Goal: Contribute content

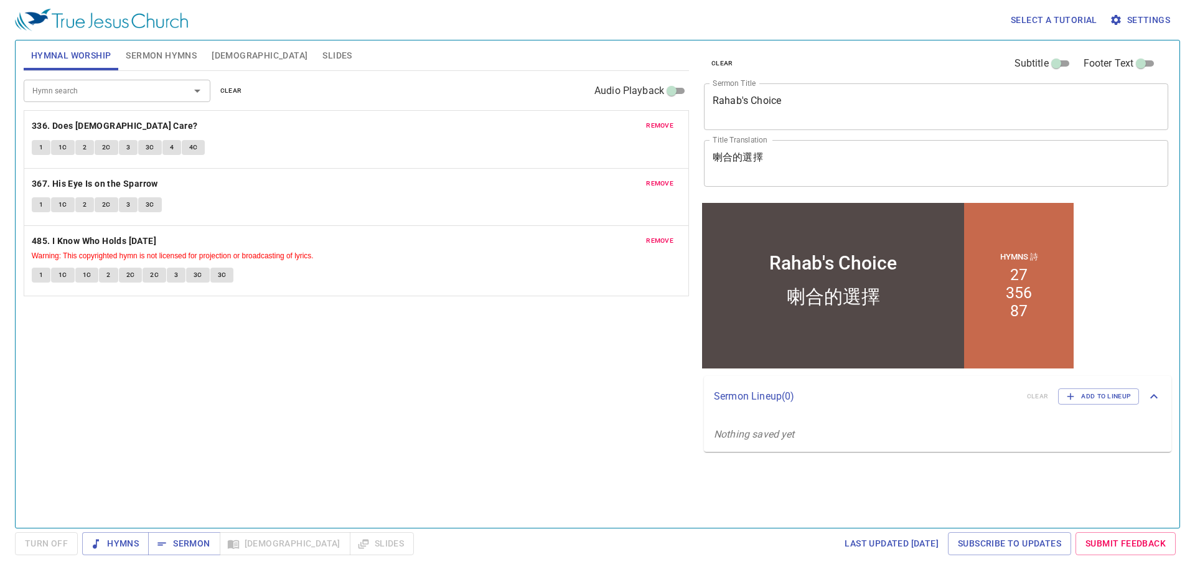
click at [231, 96] on span "clear" at bounding box center [231, 90] width 22 height 11
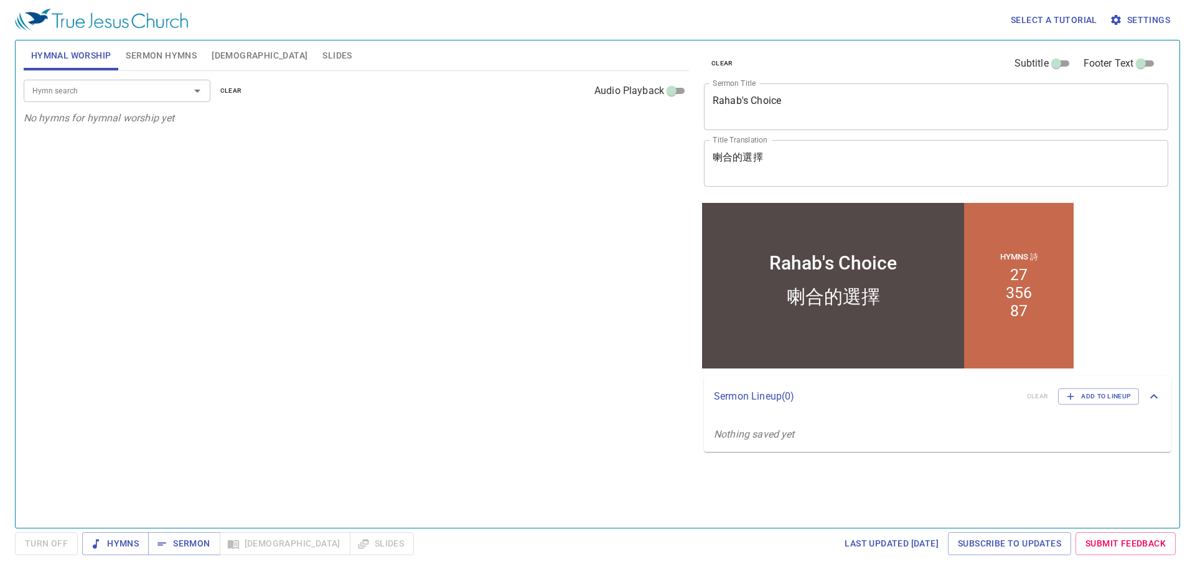
click at [167, 57] on span "Sermon Hymns" at bounding box center [161, 56] width 71 height 16
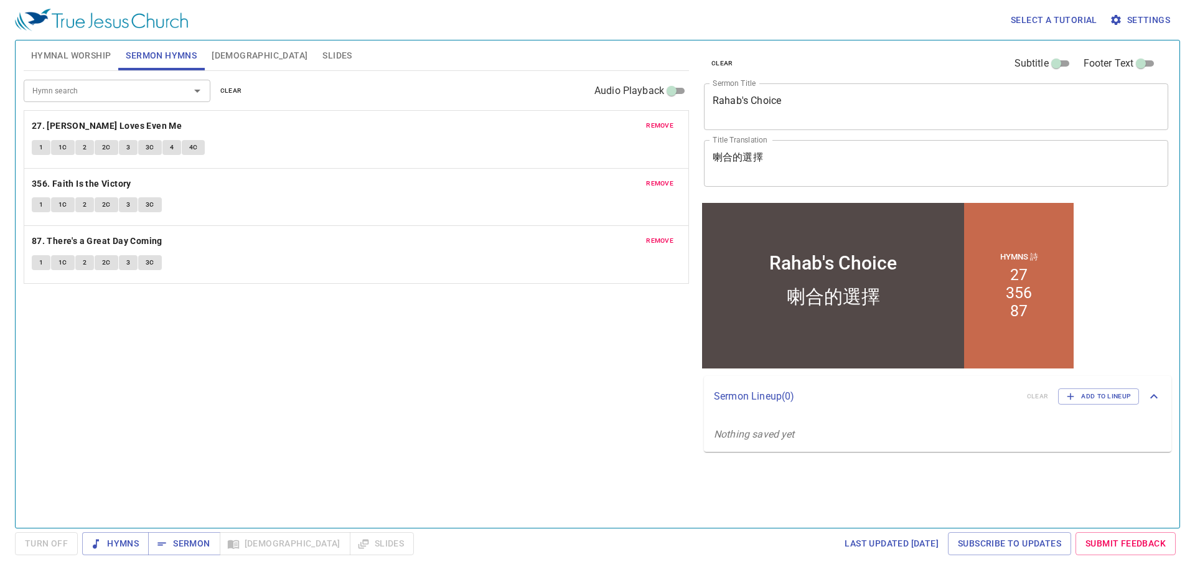
click at [238, 94] on span "clear" at bounding box center [231, 90] width 22 height 11
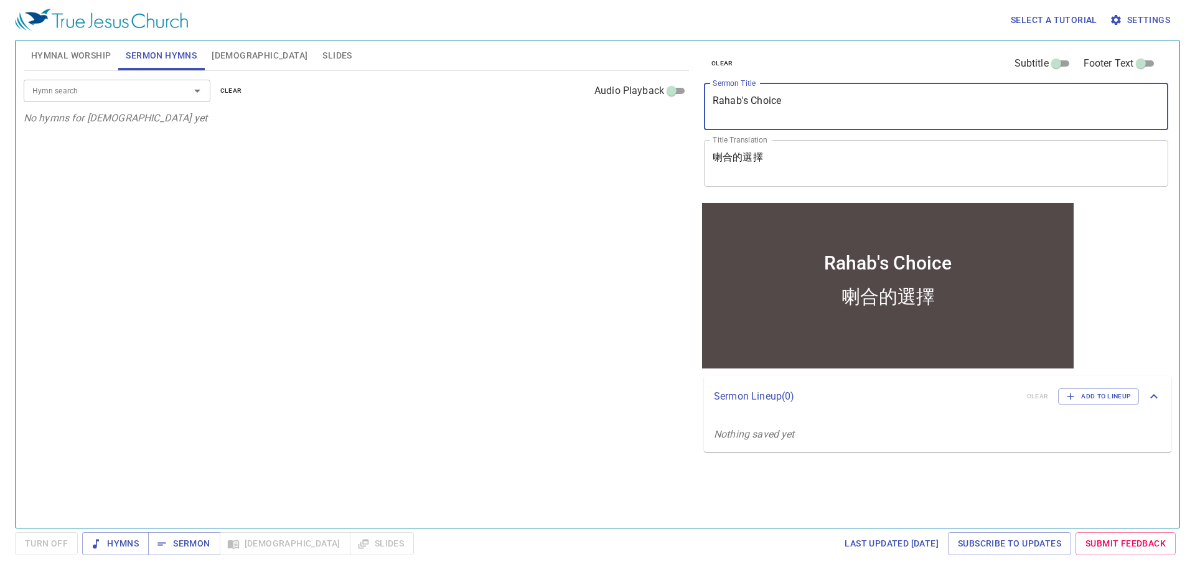
drag, startPoint x: 825, startPoint y: 105, endPoint x: 571, endPoint y: 86, distance: 254.8
click at [571, 86] on div "Hymnal Worship Sermon Hymns Bible Slides Hymn search Hymn search clear Audio Pl…" at bounding box center [598, 279] width 1158 height 488
paste textarea "一起傳福音 Preaching the Gospel Together"
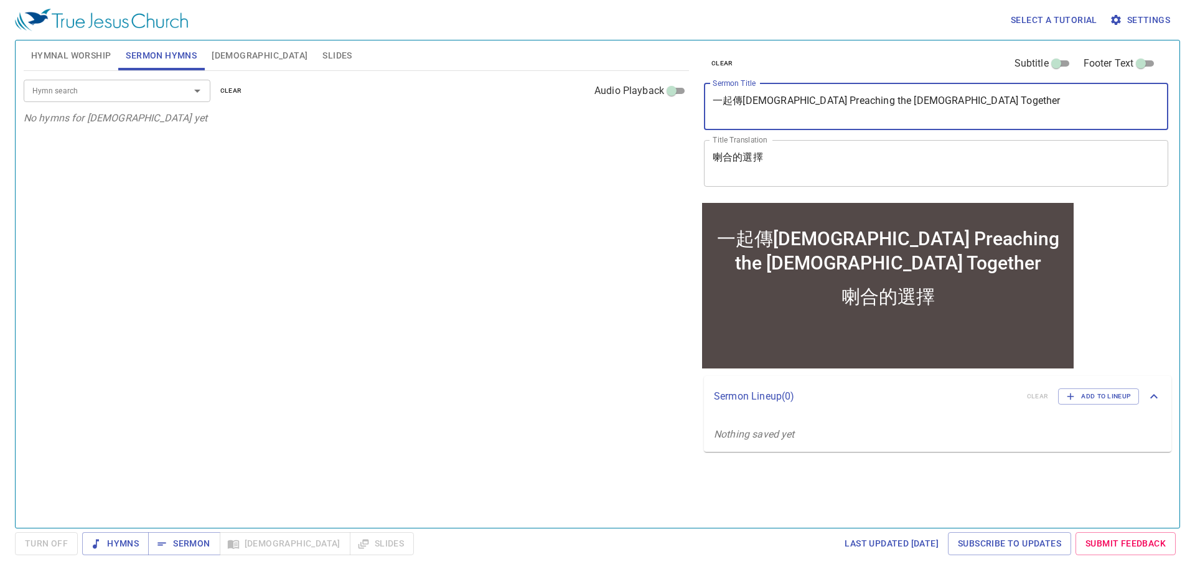
drag, startPoint x: 767, startPoint y: 95, endPoint x: 666, endPoint y: 95, distance: 101.5
click at [666, 95] on div "Hymnal Worship Sermon Hymns Bible Slides Hymn search Hymn search clear Audio Pl…" at bounding box center [598, 279] width 1158 height 488
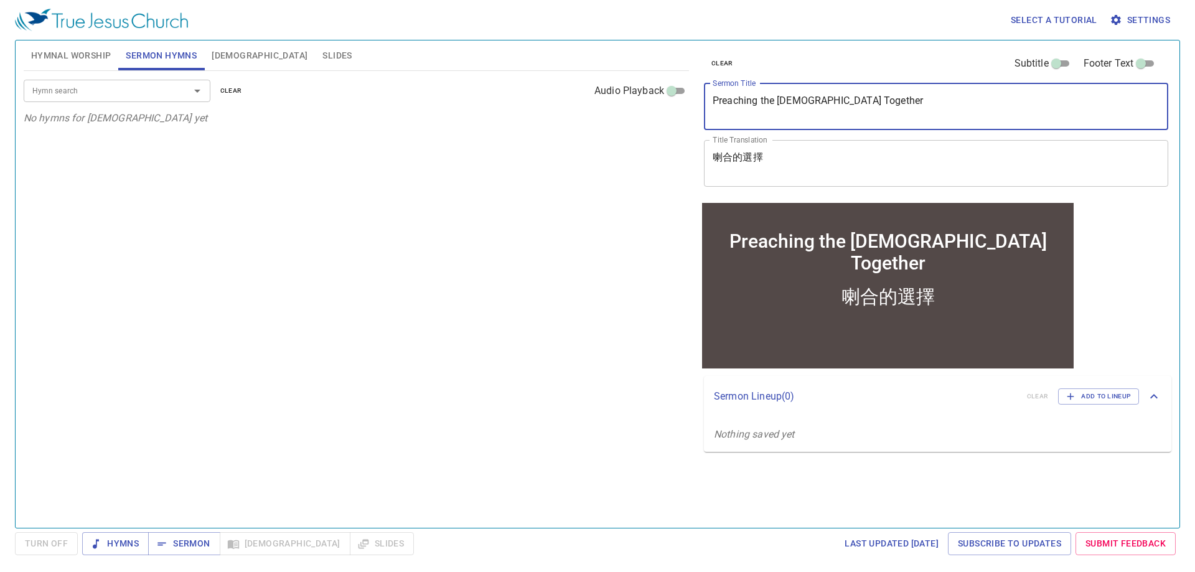
type textarea "Preaching the [DEMOGRAPHIC_DATA] Together"
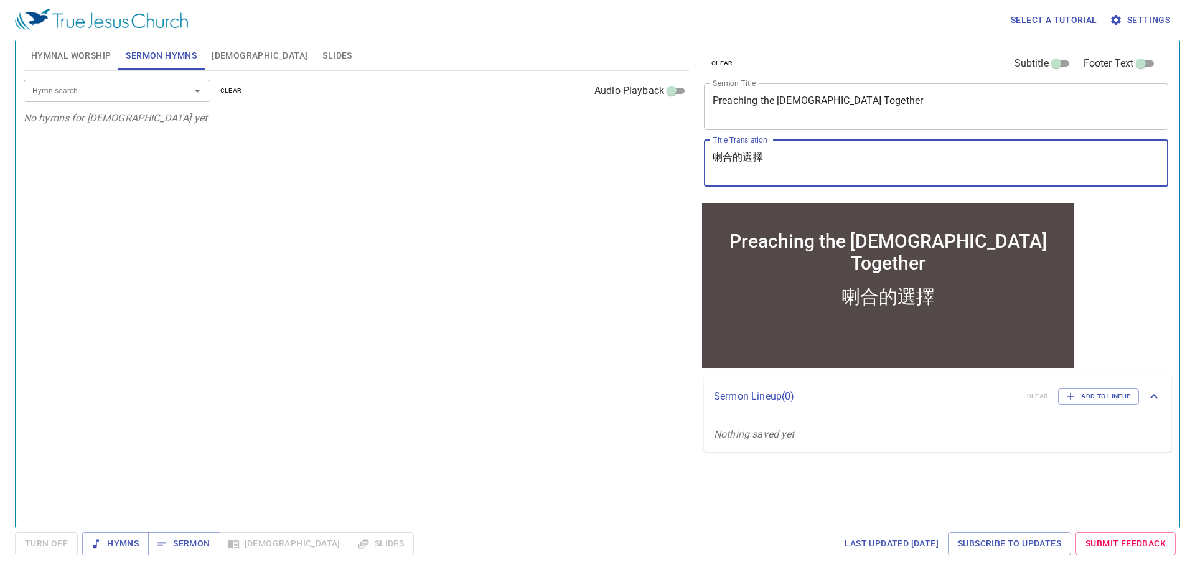
drag, startPoint x: 814, startPoint y: 158, endPoint x: 534, endPoint y: 118, distance: 283.7
click at [534, 118] on div "Hymnal Worship Sermon Hymns Bible Slides Hymn search Hymn search clear Audio Pl…" at bounding box center [598, 279] width 1158 height 488
paste textarea "一起傳[DEMOGRAPHIC_DATA]"
type textarea "一起傳[DEMOGRAPHIC_DATA]"
click at [52, 90] on input "Hymn search" at bounding box center [98, 90] width 143 height 14
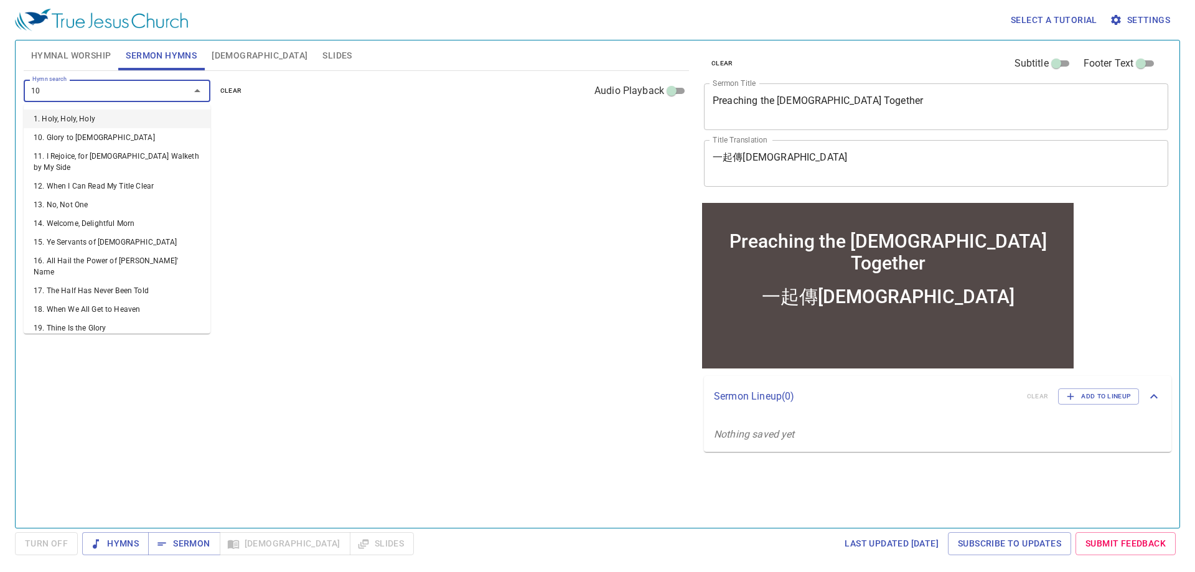
type input "104"
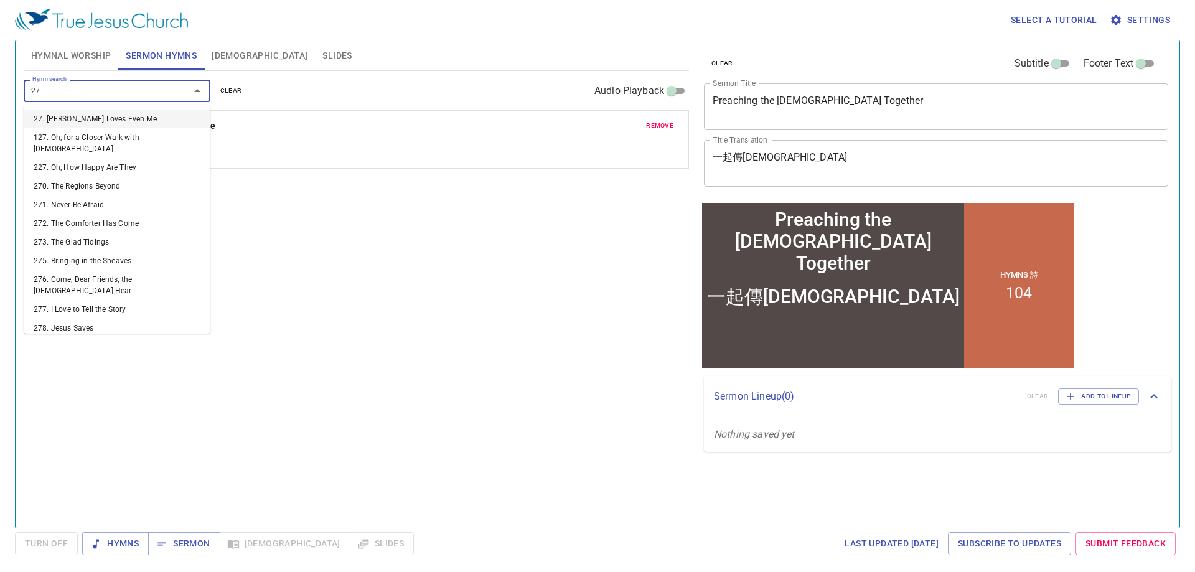
type input "277"
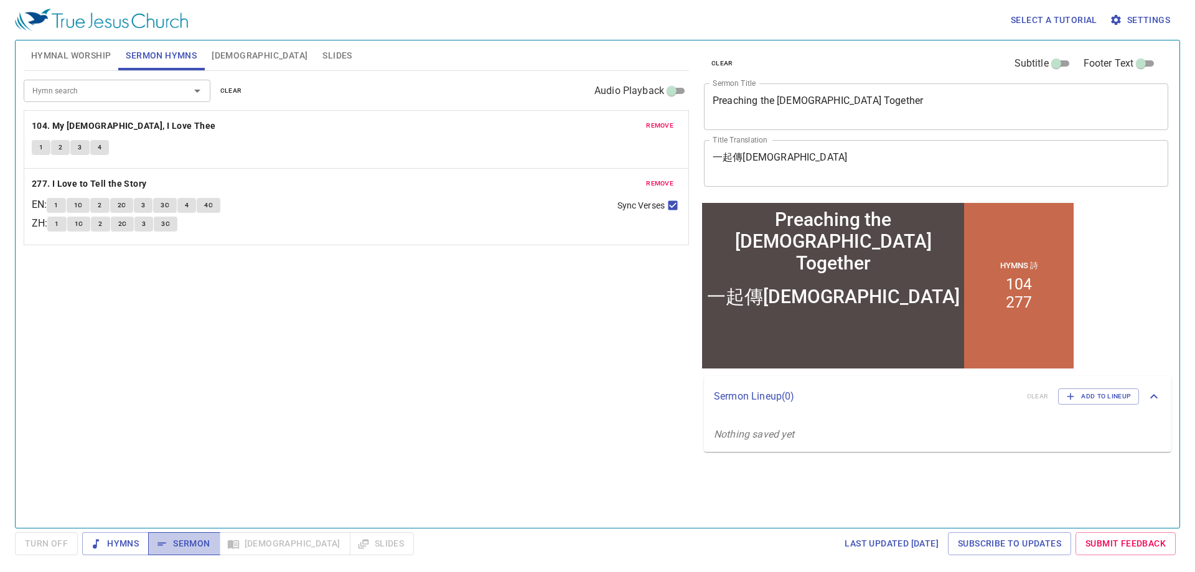
click at [0, 0] on span "Sermon" at bounding box center [0, 0] width 0 height 0
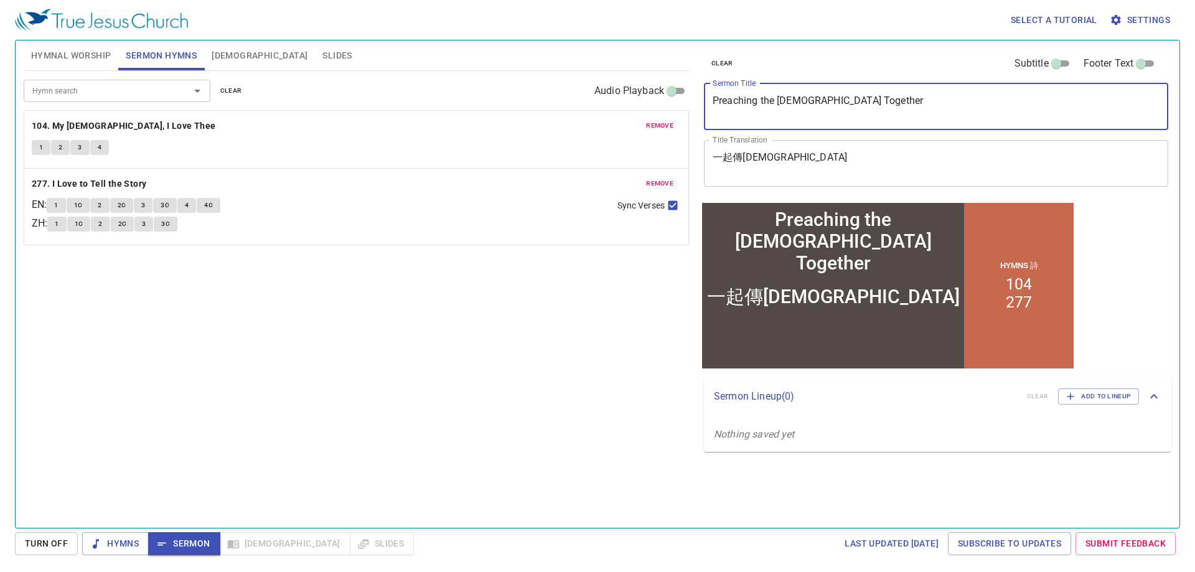
drag, startPoint x: 882, startPoint y: 105, endPoint x: 430, endPoint y: 73, distance: 453.7
click at [430, 73] on div "Hymnal Worship Sermon Hymns Bible Slides Hymn search Hymn search clear Audio Pl…" at bounding box center [598, 279] width 1158 height 488
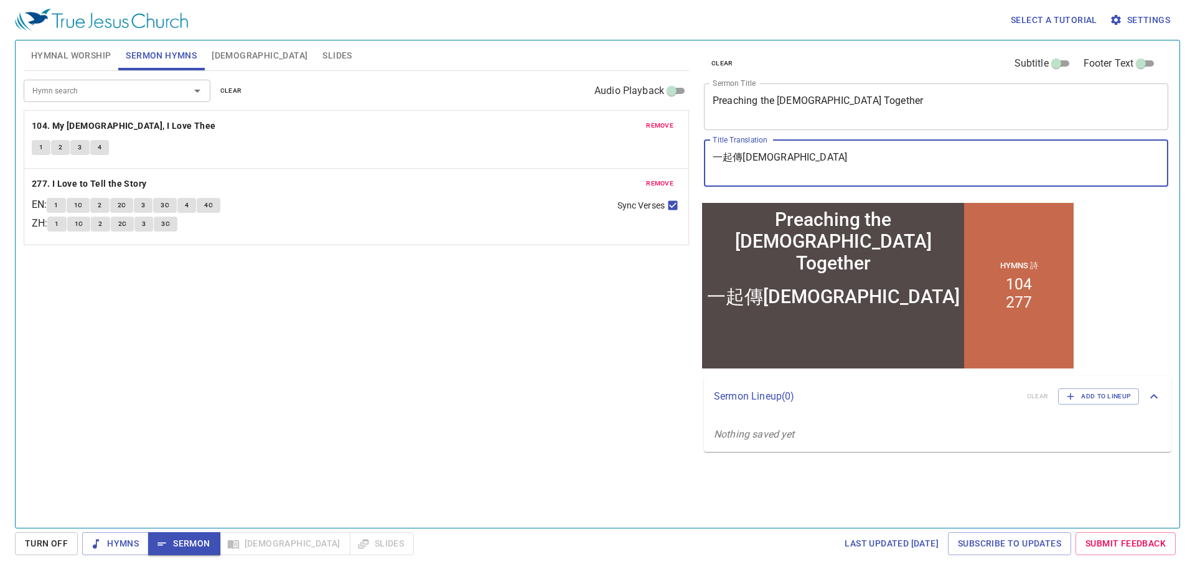
drag, startPoint x: 773, startPoint y: 163, endPoint x: 577, endPoint y: 141, distance: 196.8
click at [602, 152] on div "Hymnal Worship Sermon Hymns Bible Slides Hymn search Hymn search clear Audio Pl…" at bounding box center [598, 279] width 1158 height 488
click at [436, 400] on div "Hymn search Hymn search clear Audio Playback remove 104. My Jesus, I Love Thee …" at bounding box center [357, 294] width 666 height 446
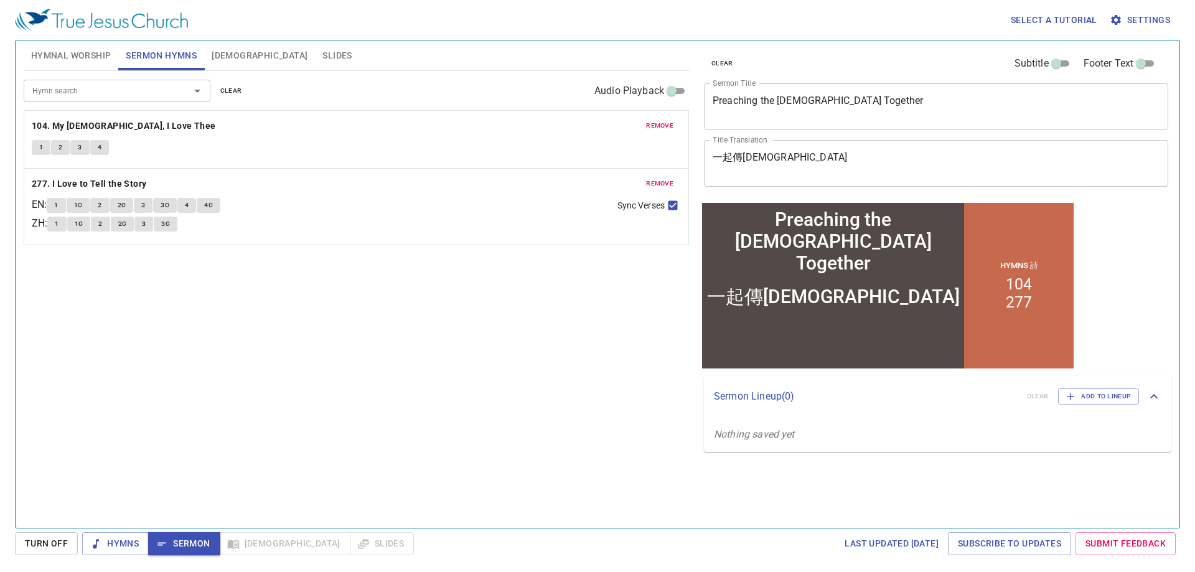
click at [59, 51] on span "Hymnal Worship" at bounding box center [71, 56] width 80 height 16
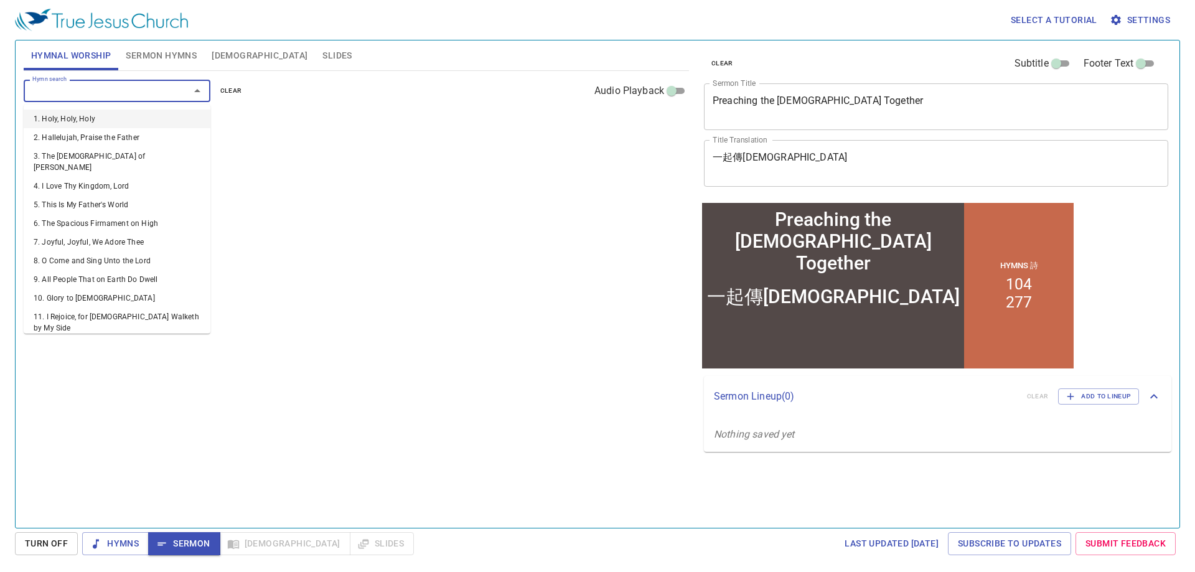
click at [161, 97] on input "Hymn search" at bounding box center [98, 90] width 143 height 14
type input "363"
type input "364"
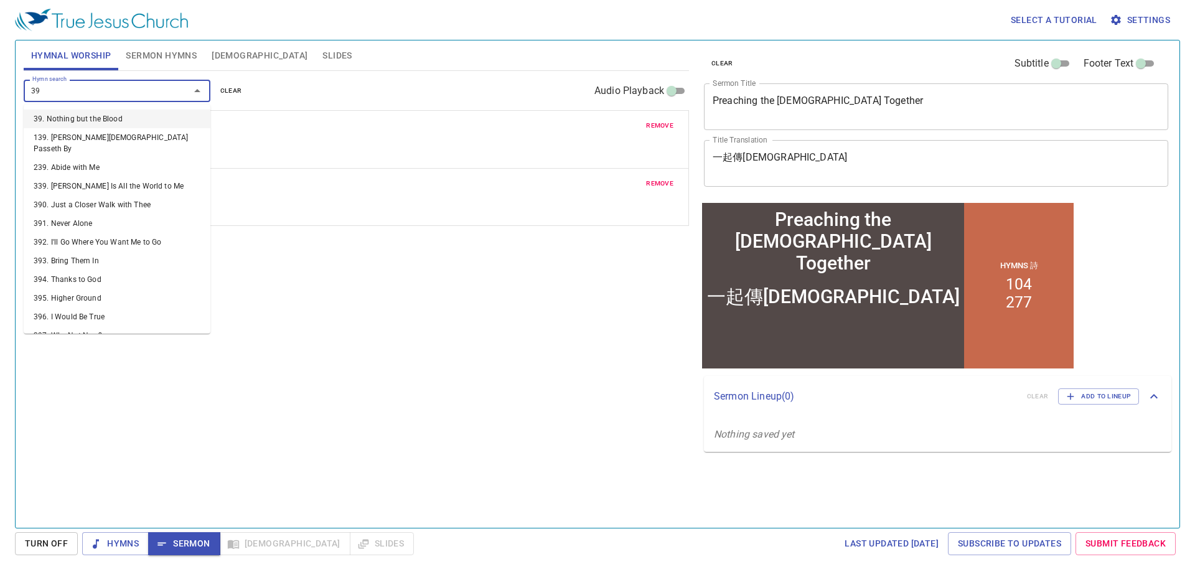
type input "392"
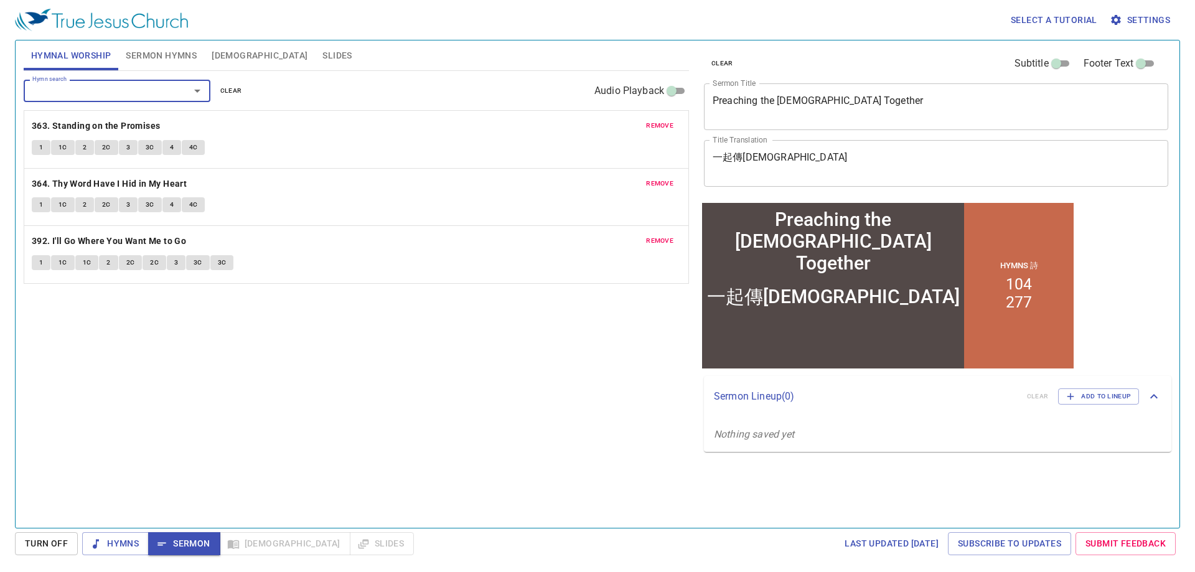
click at [476, 410] on div "Hymn search Hymn search clear Audio Playback remove 363. Standing on the Promis…" at bounding box center [357, 294] width 666 height 446
drag, startPoint x: 487, startPoint y: 384, endPoint x: 438, endPoint y: 390, distance: 49.7
click at [438, 390] on div "Hymn search Hymn search clear Audio Playback remove 363. Standing on the Promis…" at bounding box center [357, 294] width 666 height 446
click at [134, 126] on b "363. Standing on the Promises" at bounding box center [96, 126] width 129 height 16
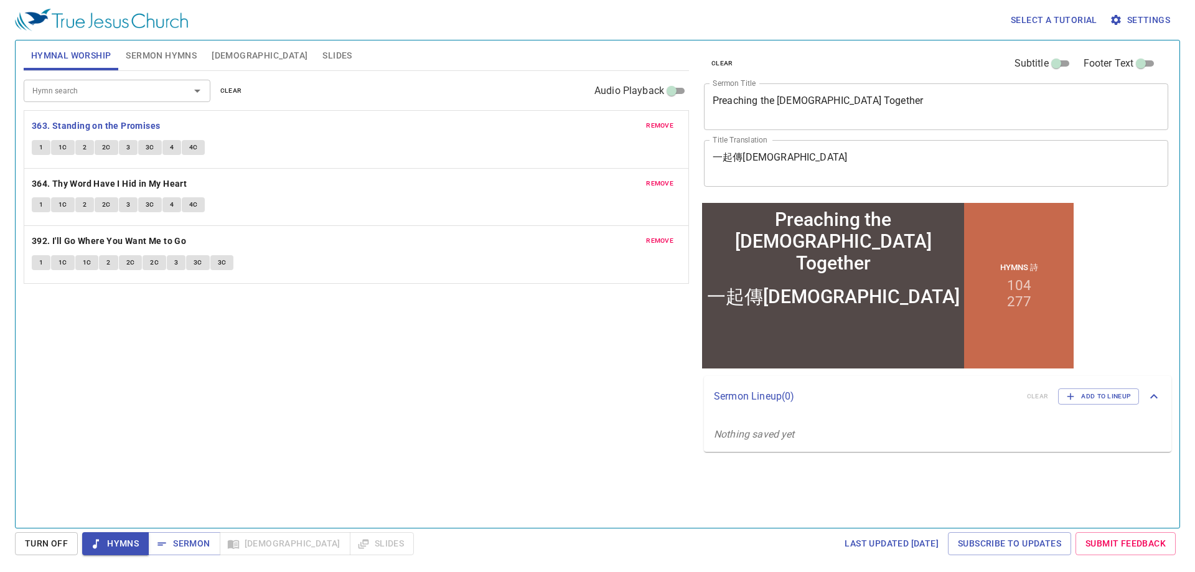
click at [453, 347] on div "Hymn search Hymn search clear Audio Playback remove 363. Standing on the Promis…" at bounding box center [357, 294] width 666 height 446
click at [156, 57] on span "Sermon Hymns" at bounding box center [161, 56] width 71 height 16
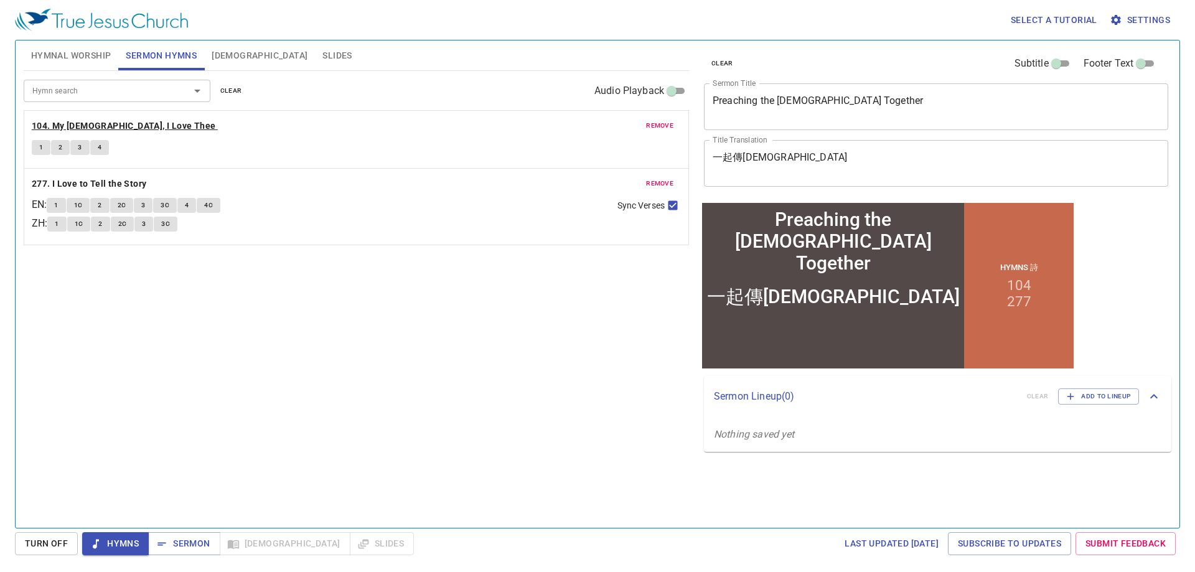
click at [120, 126] on b "104. My [DEMOGRAPHIC_DATA], I Love Thee" at bounding box center [124, 126] width 184 height 16
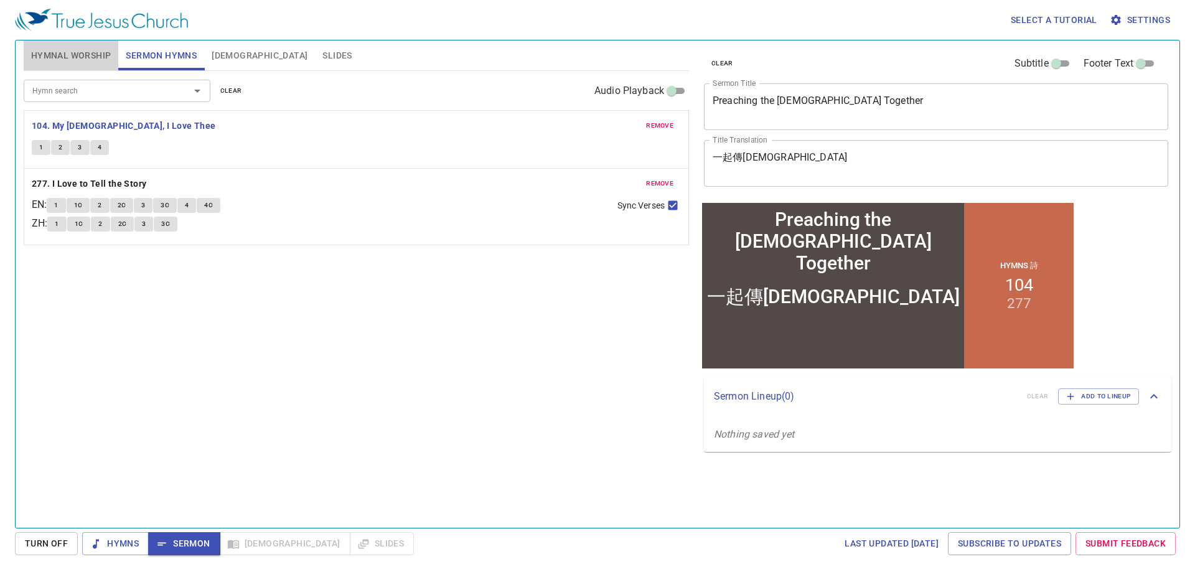
click at [70, 60] on span "Hymnal Worship" at bounding box center [71, 56] width 80 height 16
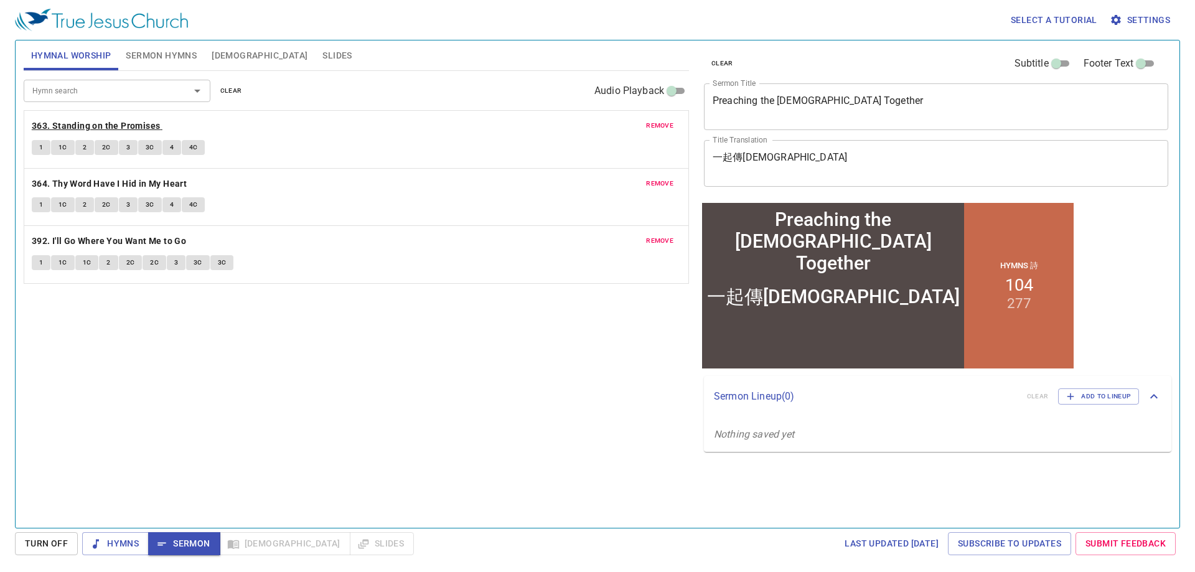
click at [118, 123] on b "363. Standing on the Promises" at bounding box center [96, 126] width 129 height 16
click at [393, 371] on div "Hymn search Hymn search clear Audio Playback remove 363. Standing on the Promis…" at bounding box center [357, 294] width 666 height 446
drag, startPoint x: 393, startPoint y: 371, endPoint x: 336, endPoint y: 387, distance: 59.5
click at [336, 387] on div "Hymn search Hymn search clear Audio Playback remove 363. Standing on the Promis…" at bounding box center [357, 294] width 666 height 446
click at [439, 422] on div "Hymn search Hymn search clear Audio Playback remove 363. Standing on the Promis…" at bounding box center [357, 294] width 666 height 446
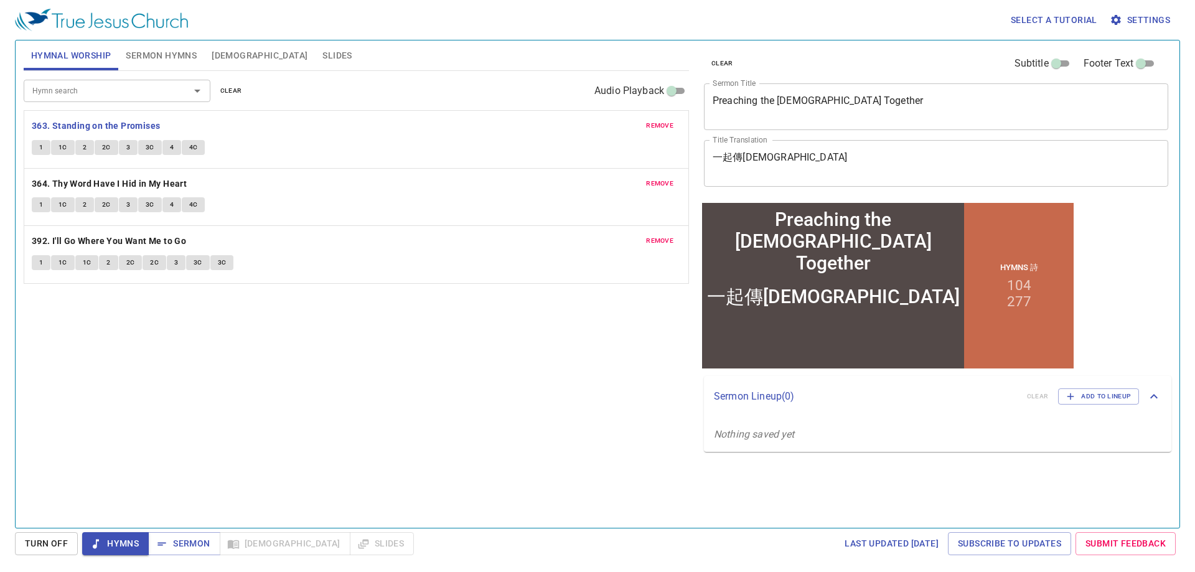
drag, startPoint x: 440, startPoint y: 425, endPoint x: 372, endPoint y: 423, distance: 67.9
click at [372, 422] on div "Hymn search Hymn search clear Audio Playback remove 363. Standing on the Promis…" at bounding box center [357, 294] width 666 height 446
click at [467, 404] on div "Hymn search Hymn search clear Audio Playback remove 363. Standing on the Promis…" at bounding box center [357, 294] width 666 height 446
click at [306, 418] on div "Hymn search Hymn search clear Audio Playback remove 363. Standing on the Promis…" at bounding box center [357, 294] width 666 height 446
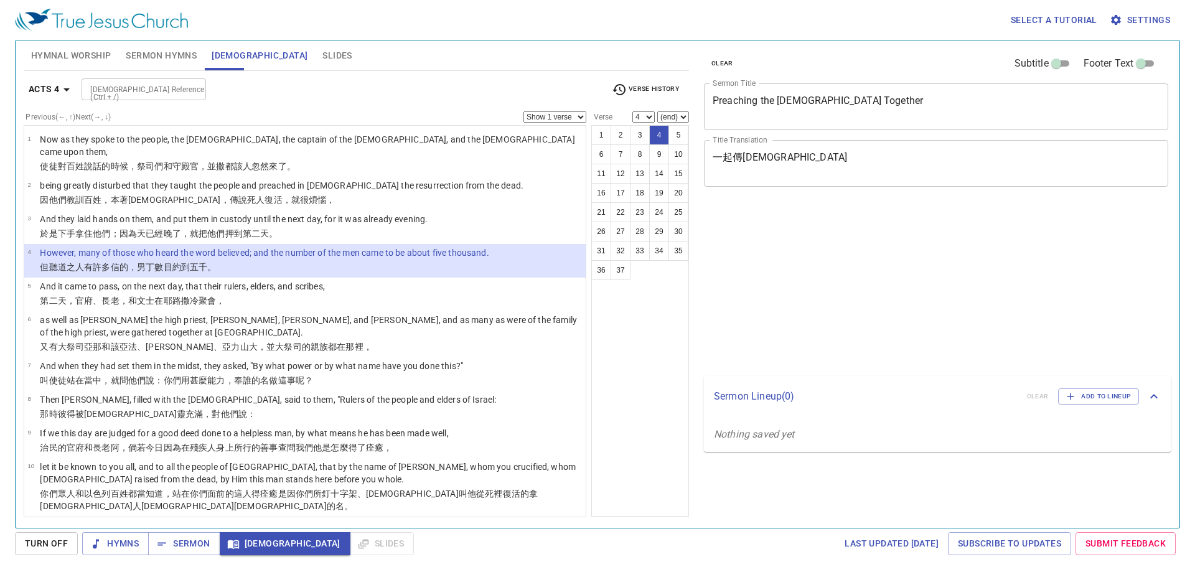
select select "4"
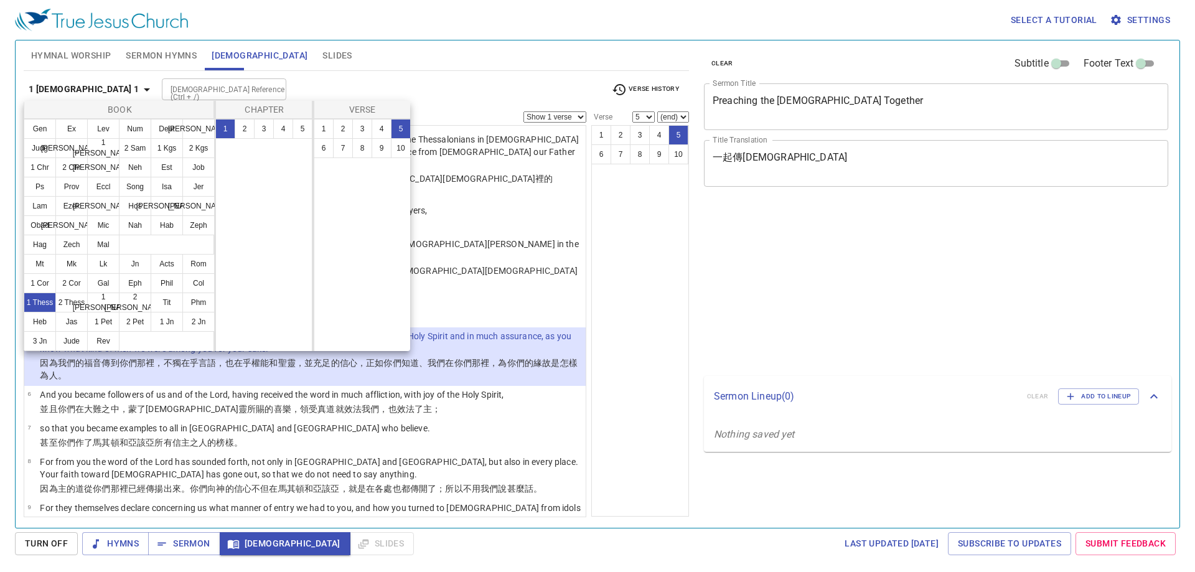
select select "5"
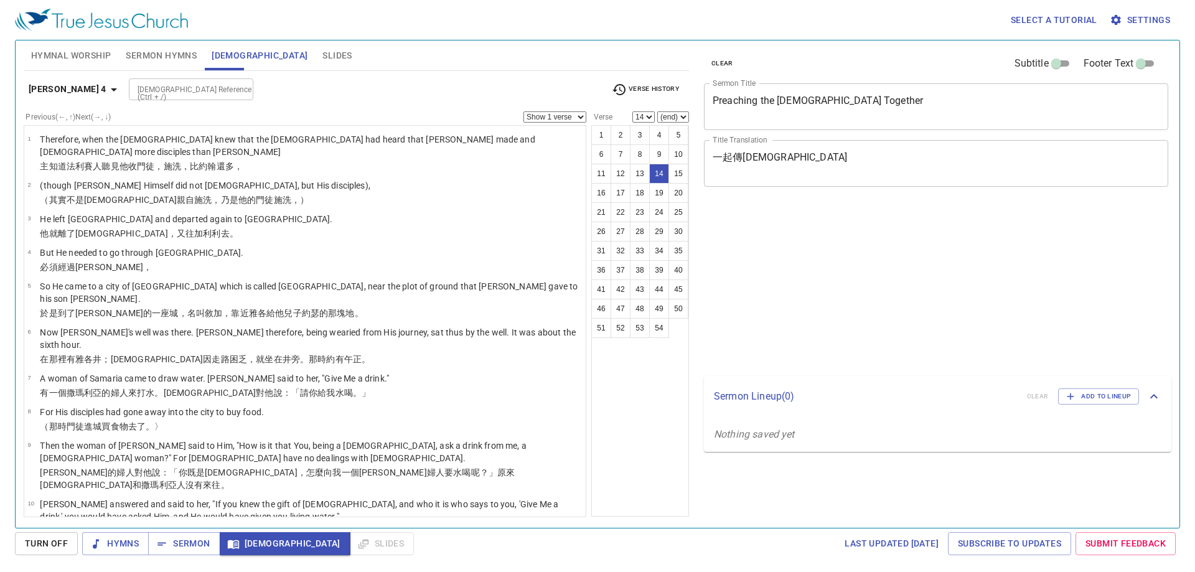
select select "14"
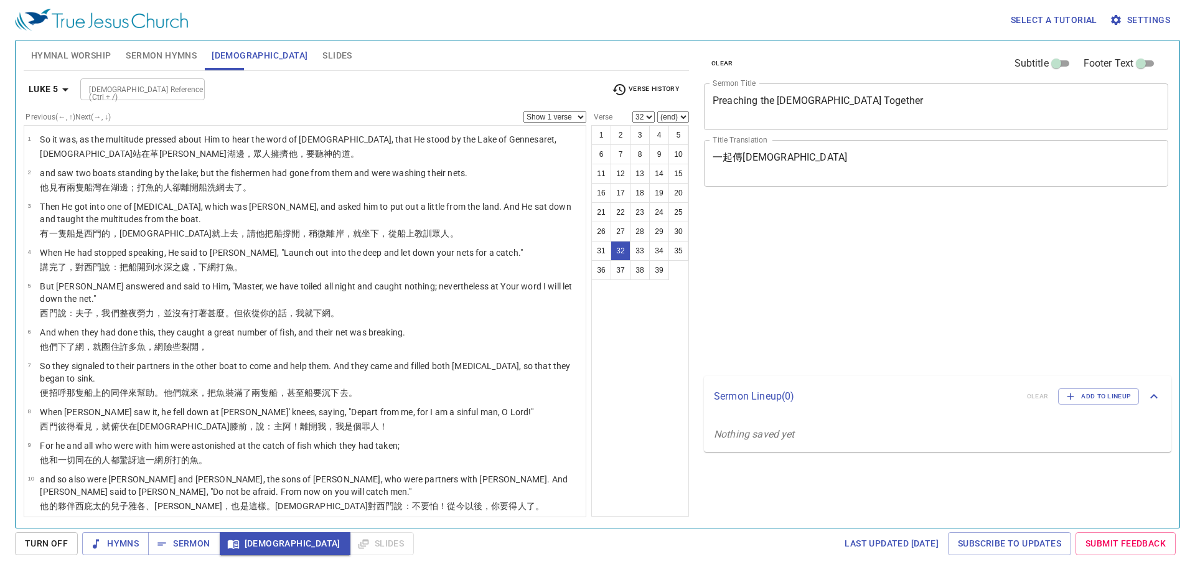
select select "32"
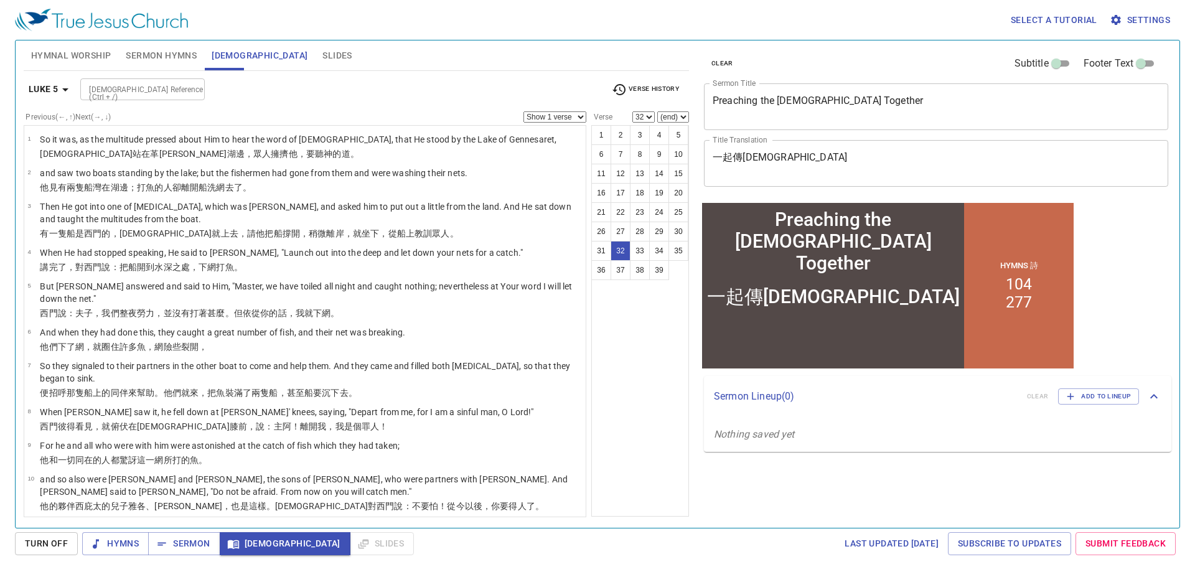
scroll to position [1009, 0]
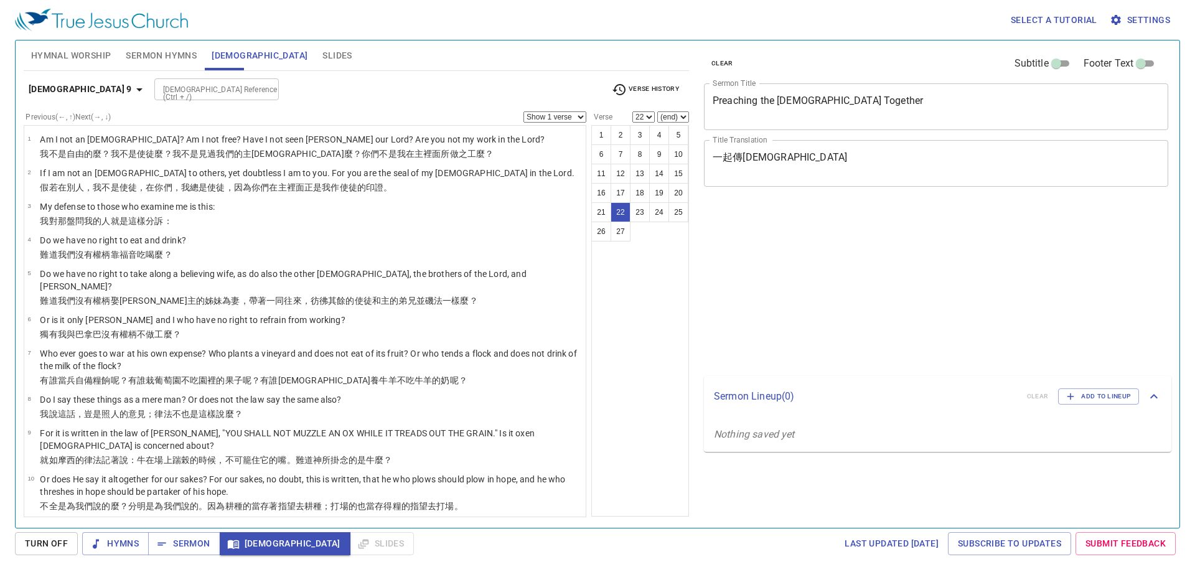
select select "22"
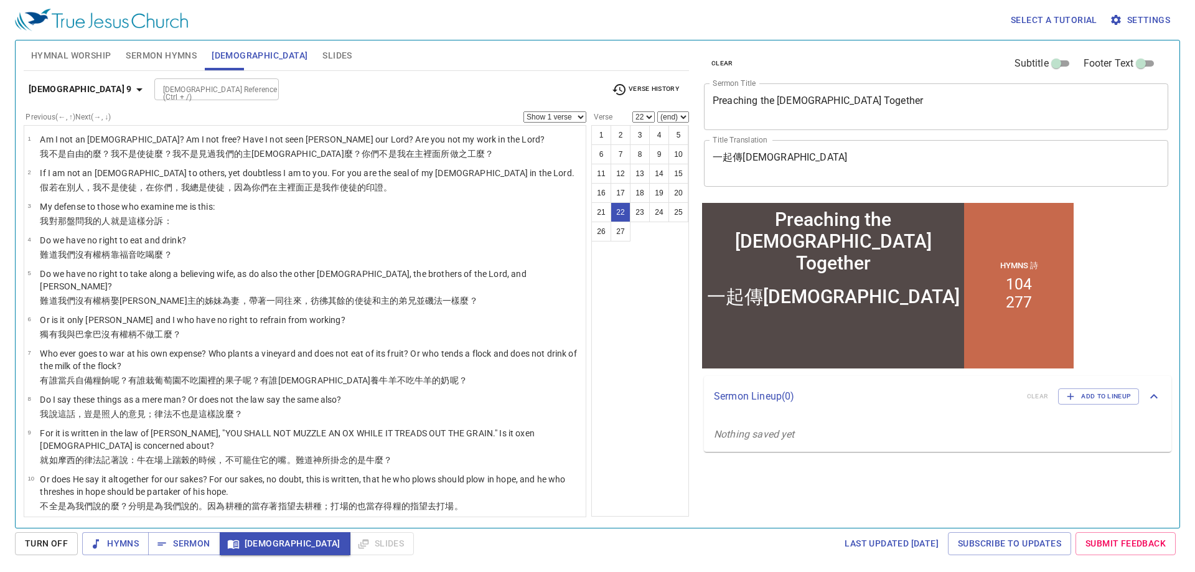
scroll to position [644, 0]
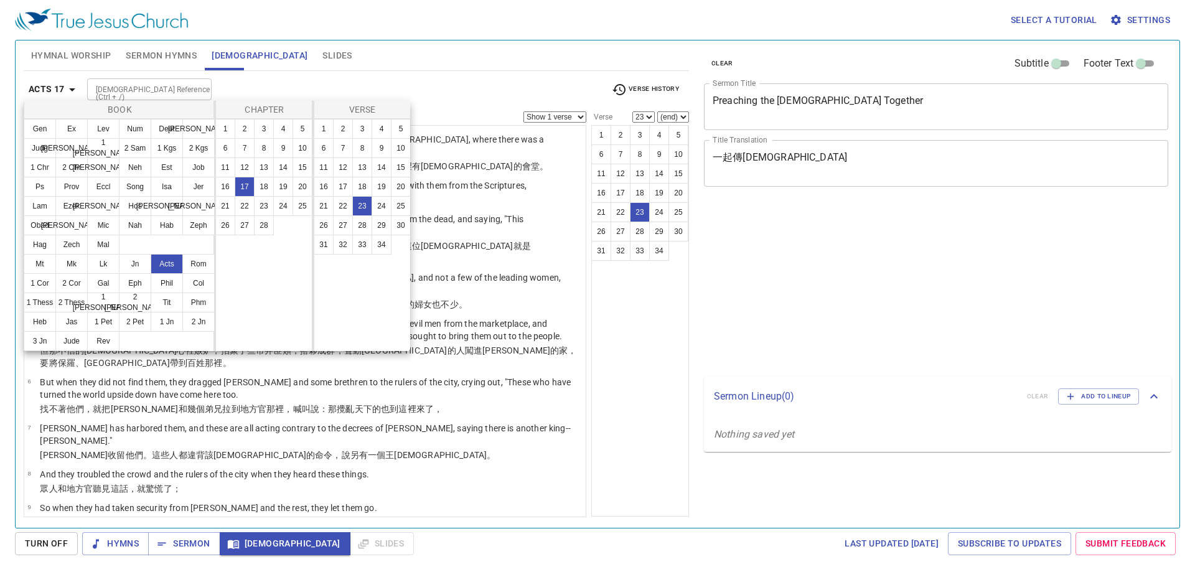
select select "23"
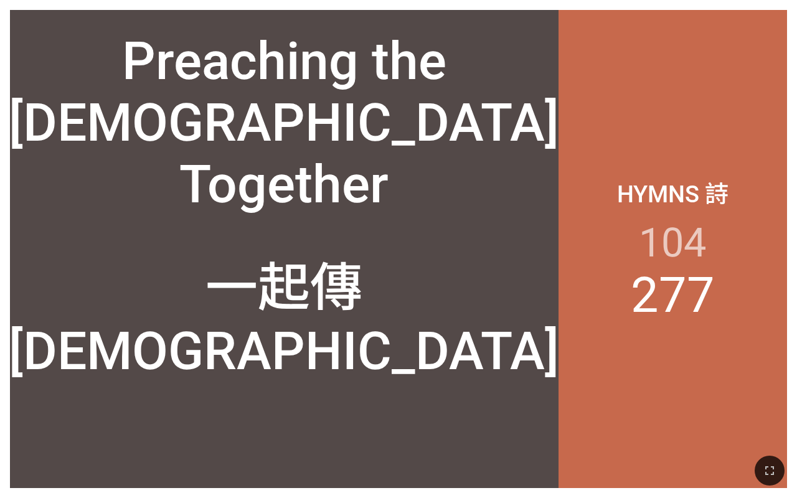
click at [699, 85] on div "Hymns 詩 104 277" at bounding box center [672, 249] width 228 height 478
